Goal: Book appointment/travel/reservation

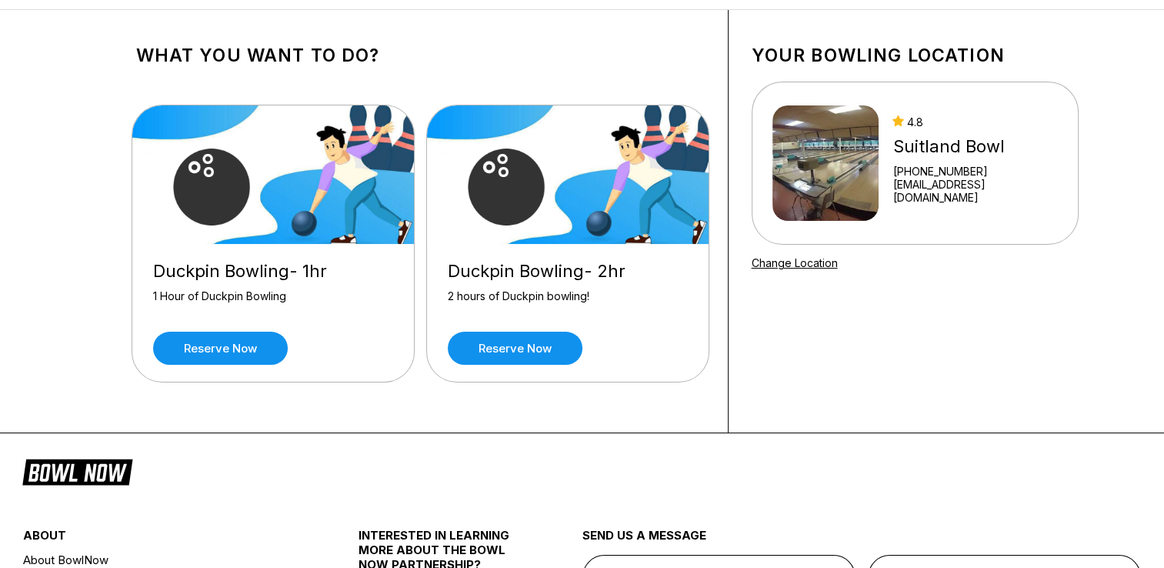
scroll to position [50, 0]
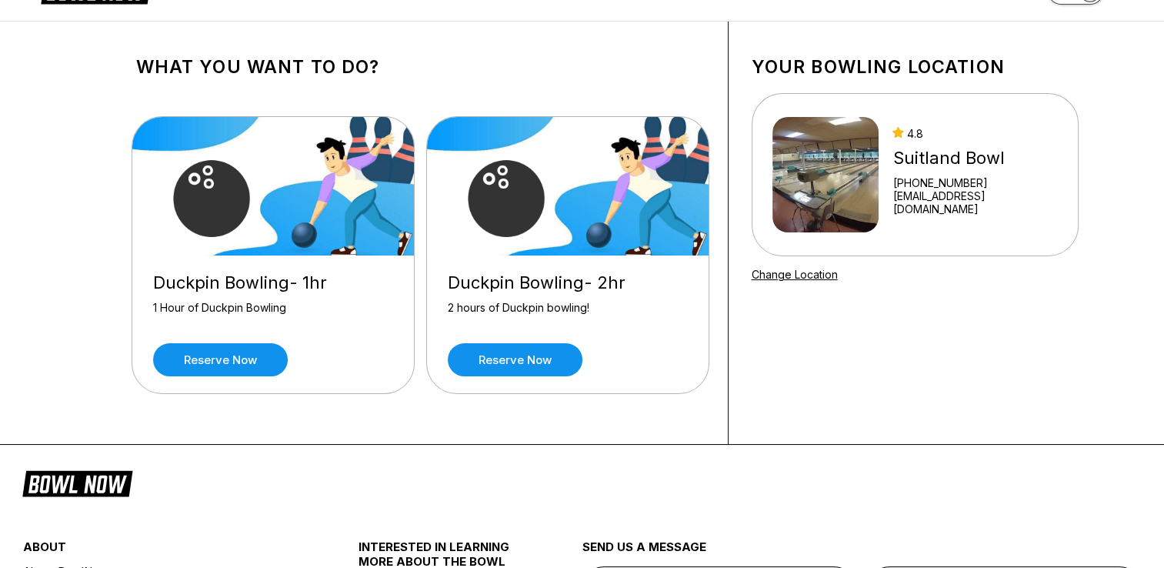
click at [844, 181] on img at bounding box center [825, 174] width 107 height 115
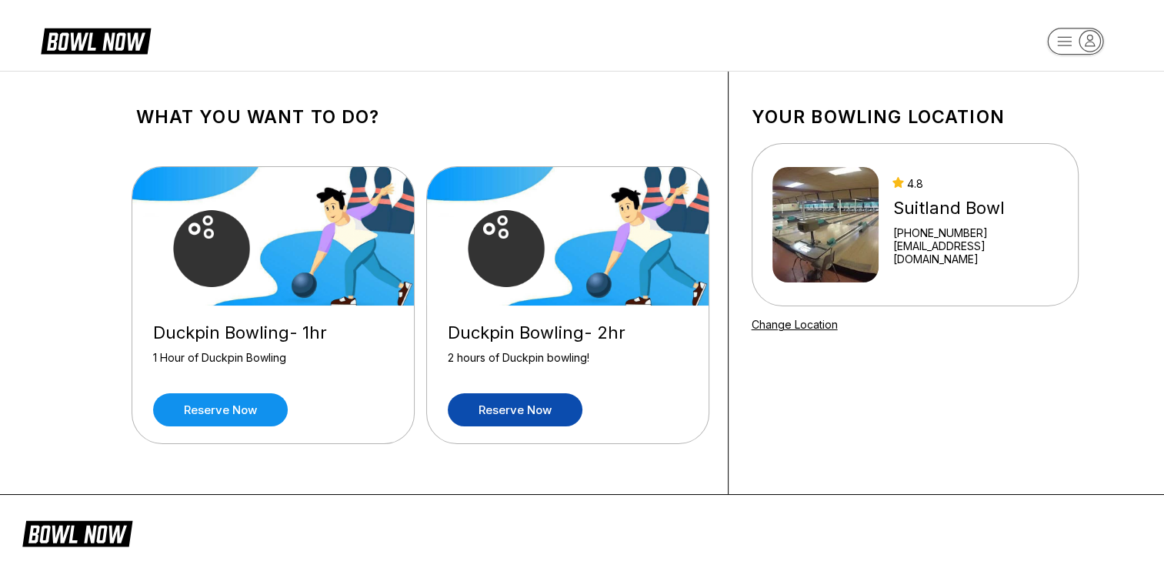
click at [514, 413] on link "Reserve now" at bounding box center [515, 409] width 135 height 33
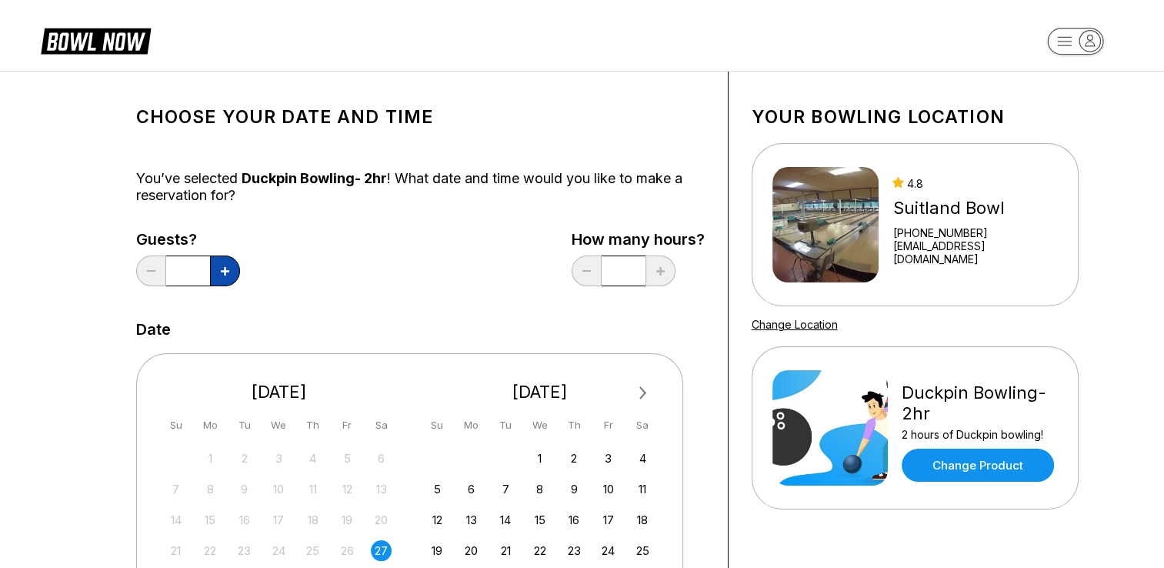
click at [222, 275] on icon at bounding box center [225, 271] width 8 height 8
type input "*"
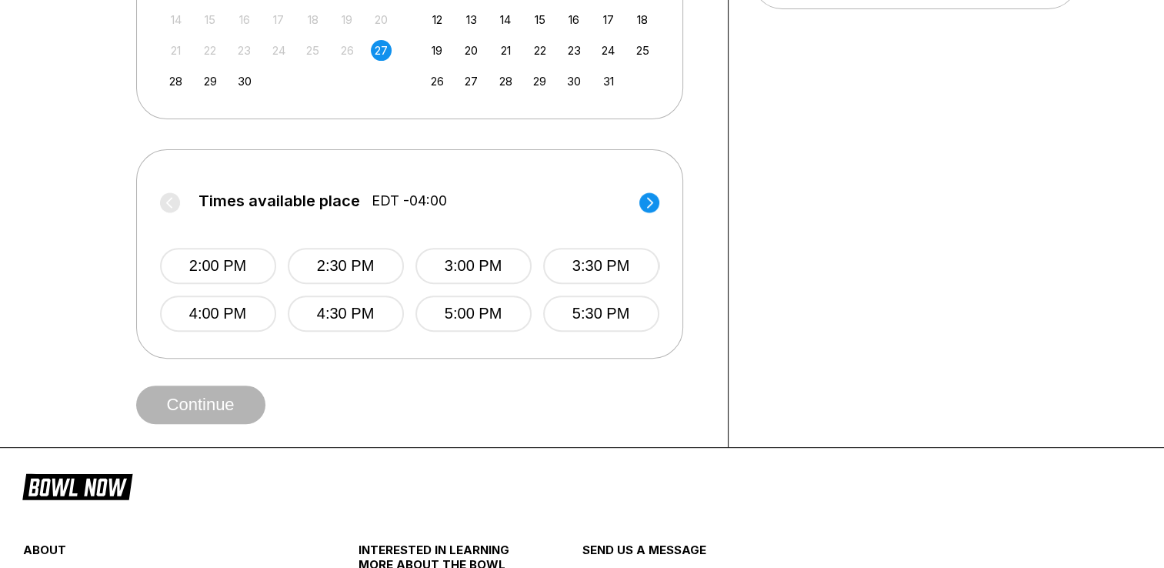
scroll to position [498, 0]
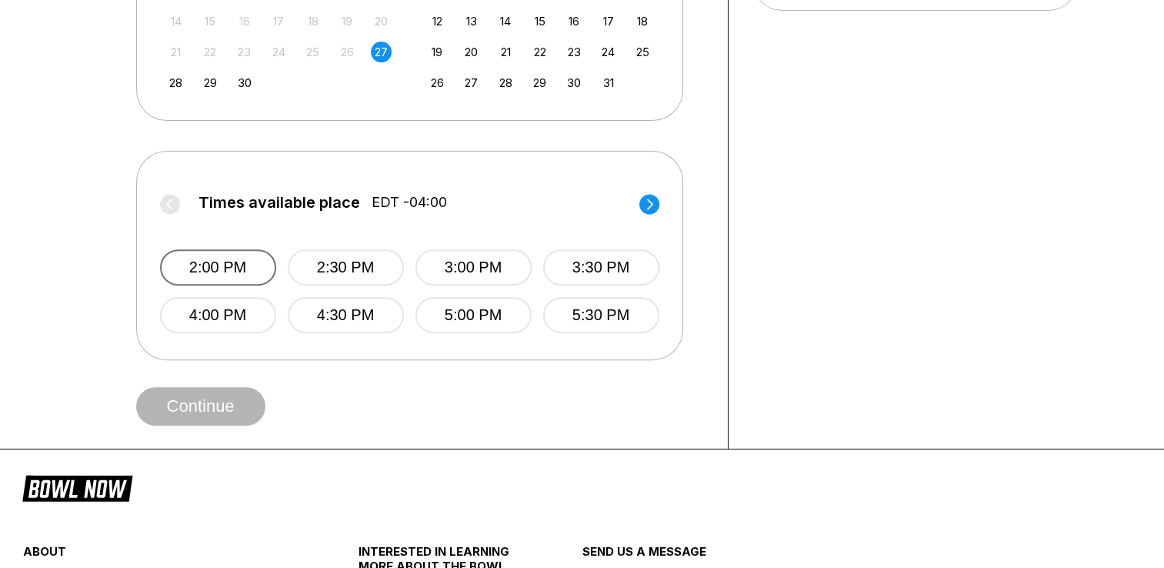
click at [219, 271] on button "2:00 PM" at bounding box center [218, 267] width 116 height 36
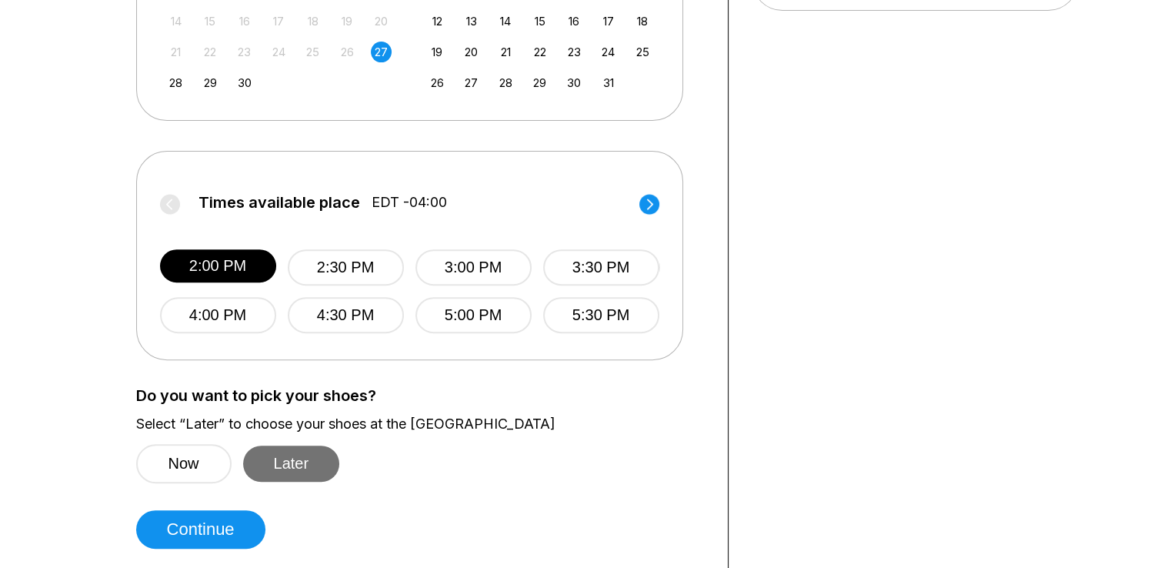
click at [297, 461] on button "Later" at bounding box center [291, 463] width 97 height 36
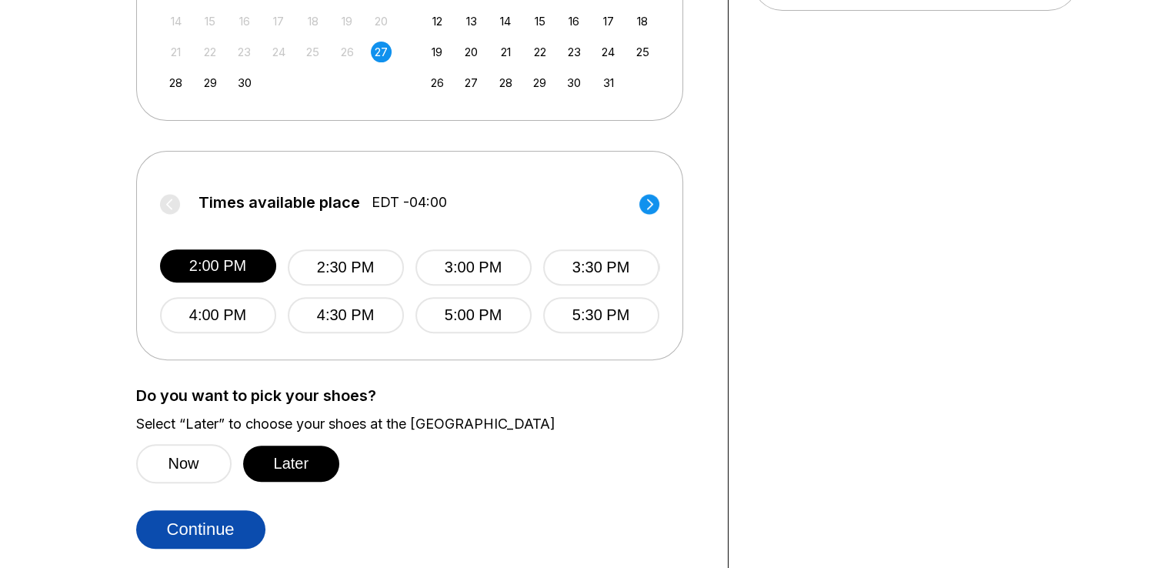
click at [208, 518] on button "Continue" at bounding box center [200, 529] width 129 height 38
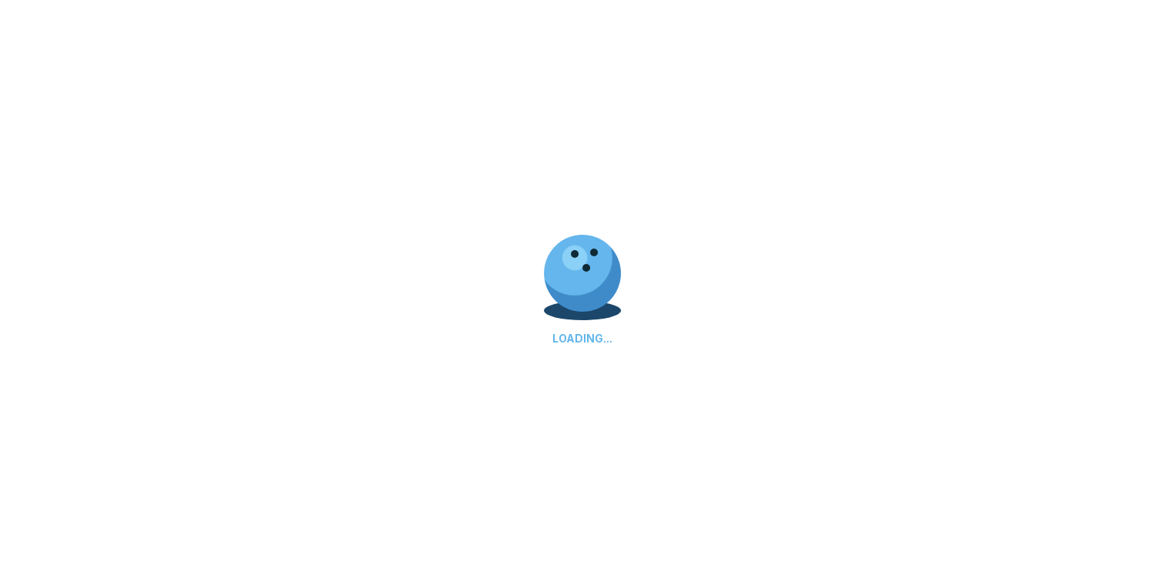
select select "**"
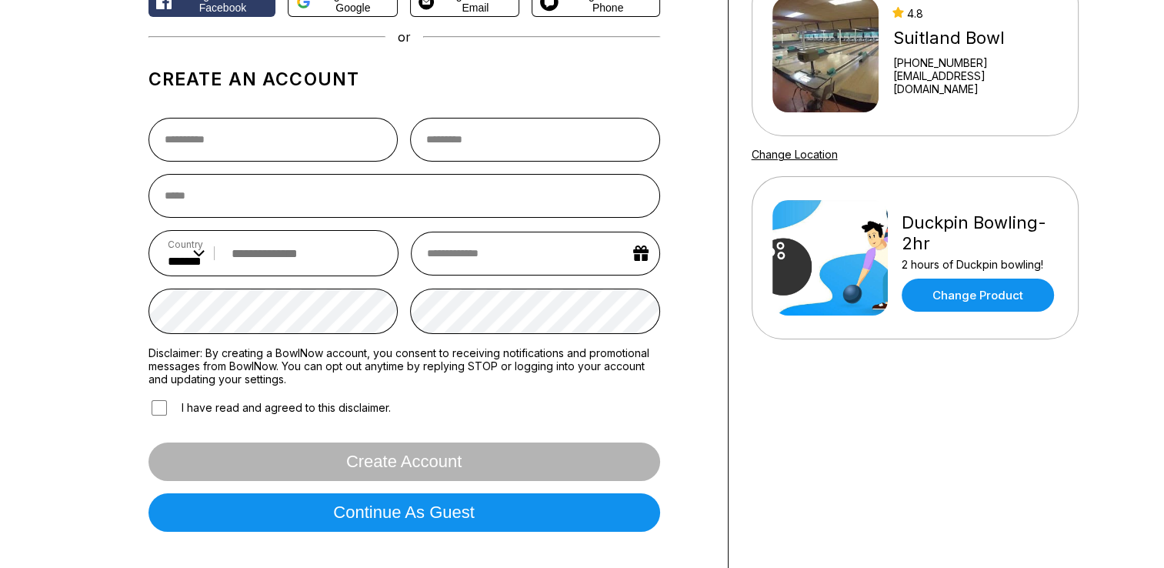
scroll to position [305, 0]
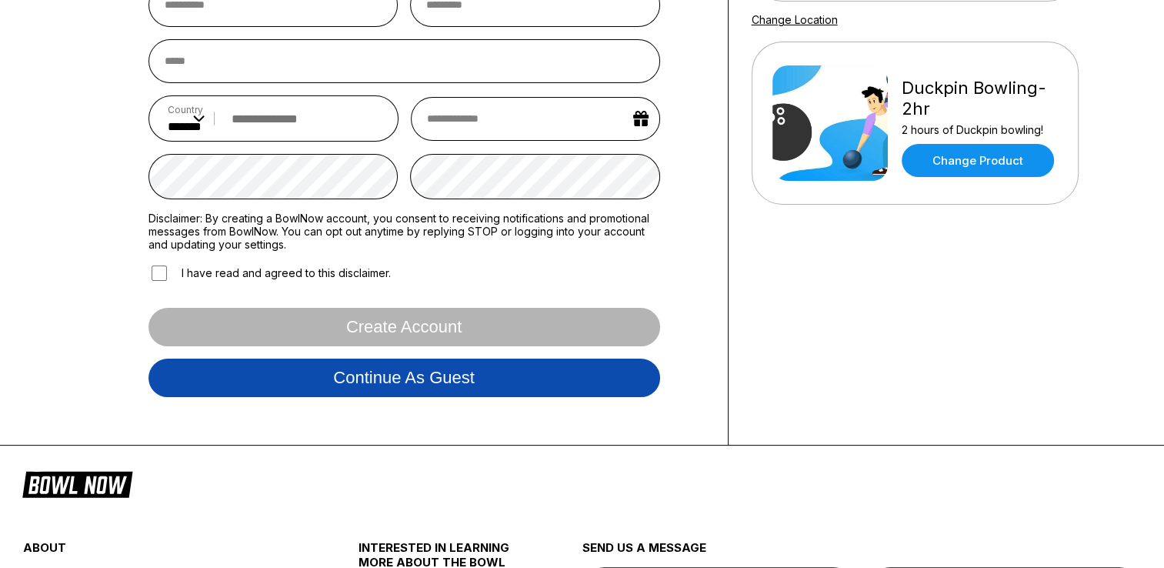
click at [391, 377] on button "Continue as guest" at bounding box center [403, 377] width 511 height 38
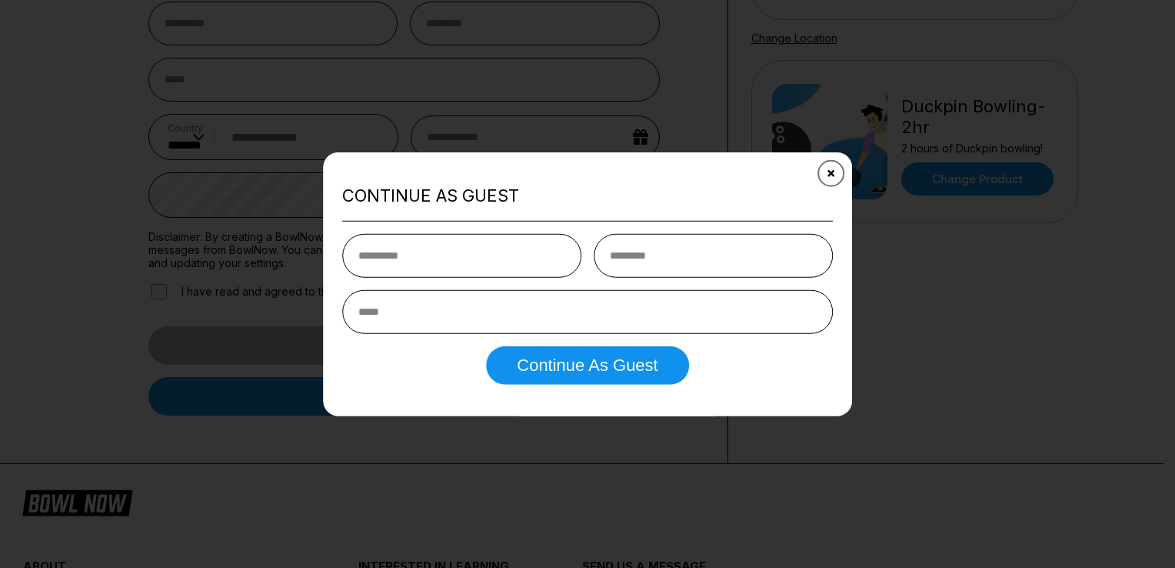
click at [832, 172] on icon "Close" at bounding box center [831, 173] width 12 height 12
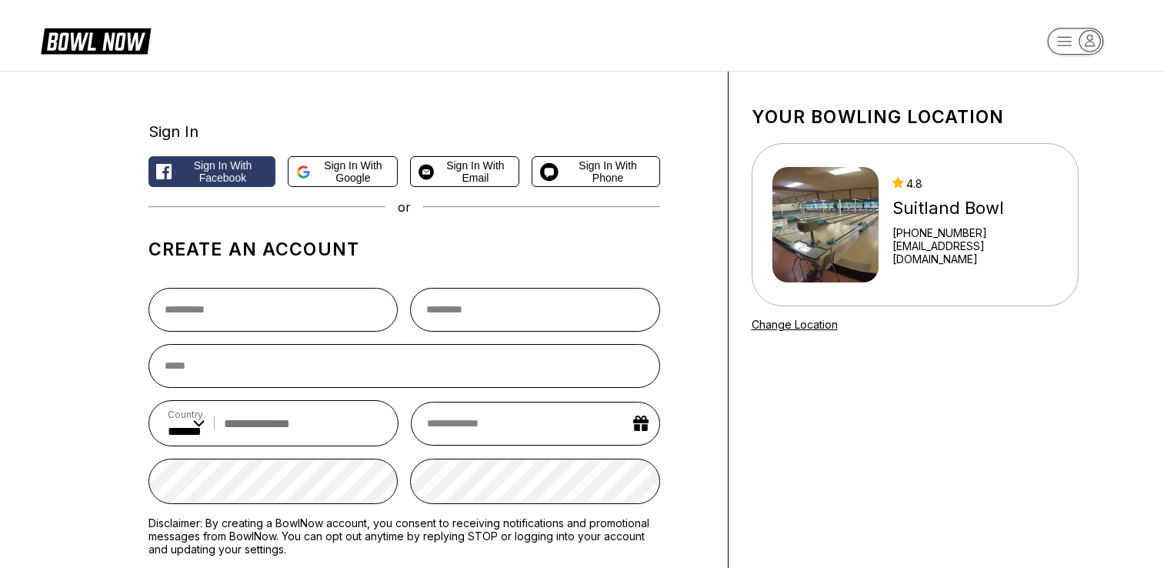
select select "**"
